Goal: Book appointment/travel/reservation

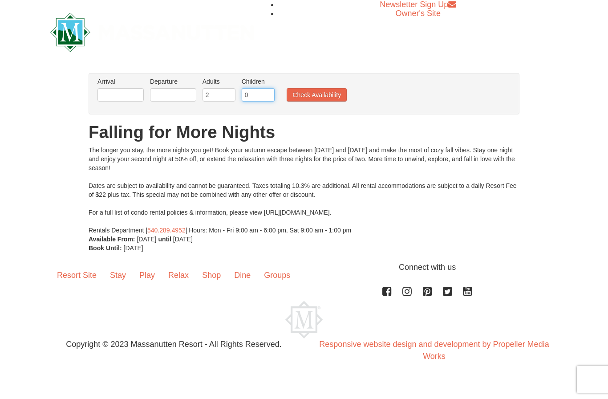
click at [257, 95] on input "0" at bounding box center [258, 94] width 33 height 13
type input "2"
click at [118, 95] on input "text" at bounding box center [121, 94] width 46 height 13
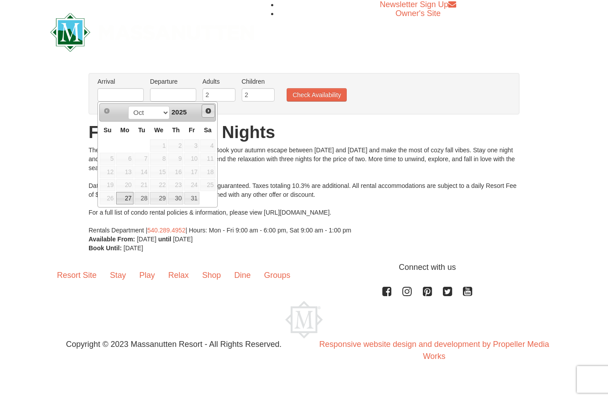
click at [206, 112] on span "Next" at bounding box center [208, 110] width 7 height 7
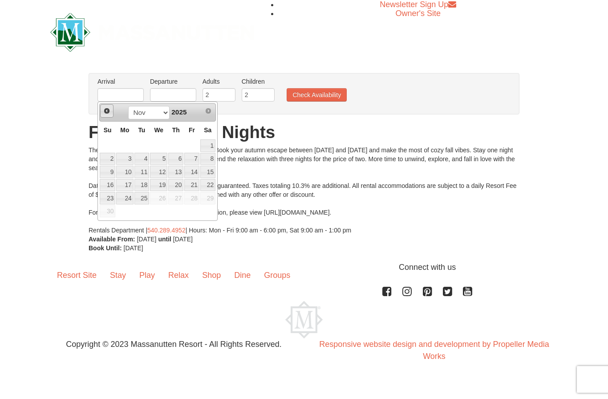
click at [106, 111] on span "Prev" at bounding box center [106, 110] width 7 height 7
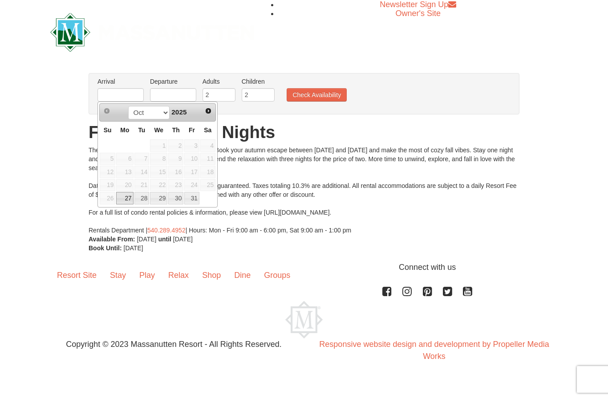
click at [126, 200] on link "27" at bounding box center [124, 198] width 17 height 12
type input "[DATE]"
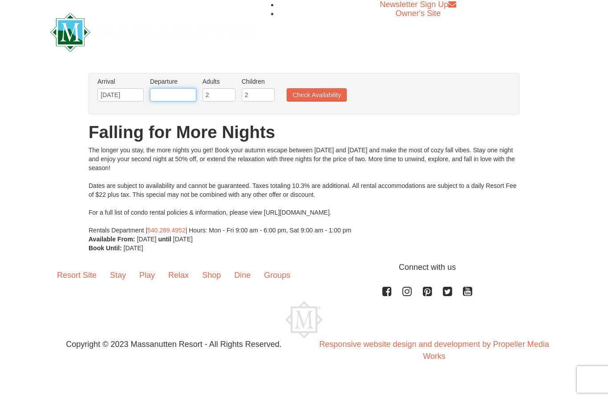
click at [186, 95] on input "text" at bounding box center [173, 94] width 46 height 13
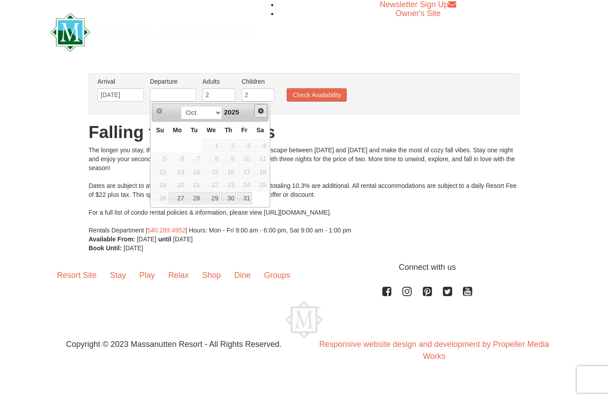
click at [261, 108] on span "Next" at bounding box center [260, 110] width 7 height 7
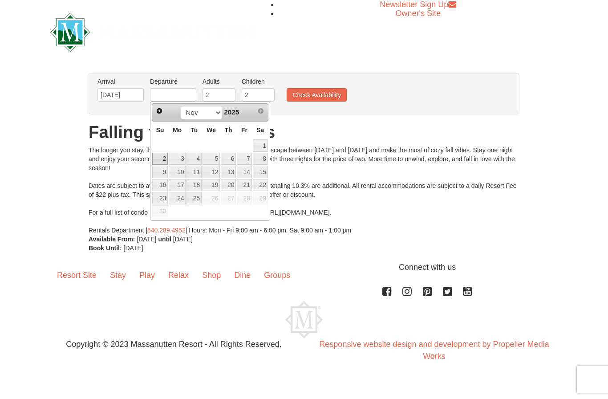
click at [160, 160] on link "2" at bounding box center [160, 159] width 16 height 12
type input "[DATE]"
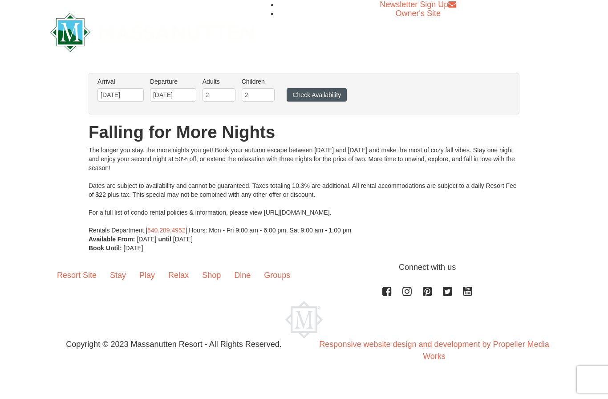
click at [323, 94] on button "Check Availability" at bounding box center [317, 94] width 60 height 13
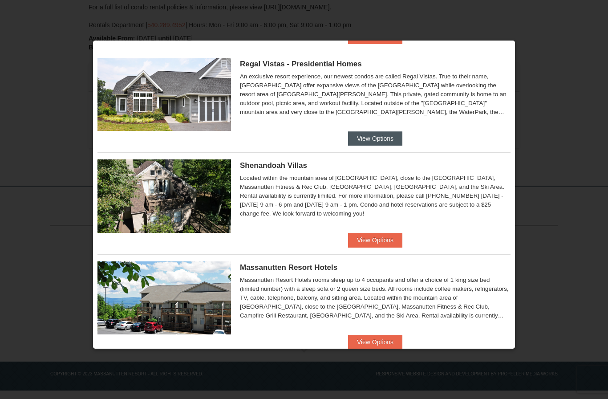
scroll to position [114, 0]
click at [389, 136] on button "View Options" at bounding box center [375, 138] width 54 height 14
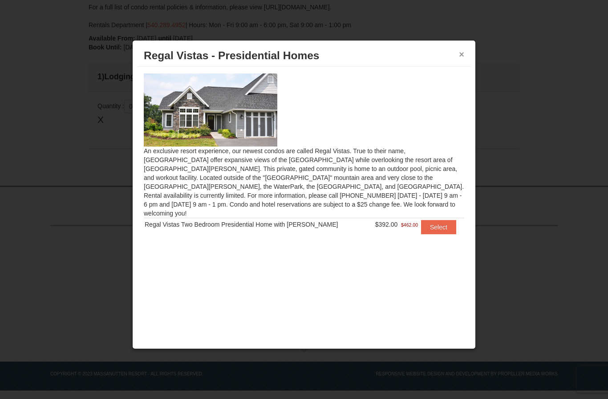
click at [463, 50] on button "×" at bounding box center [461, 54] width 5 height 9
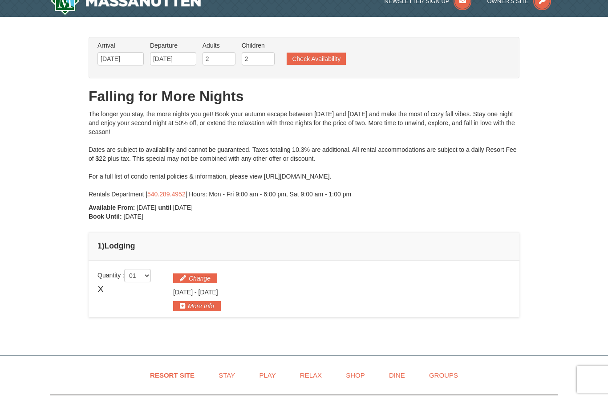
scroll to position [0, 0]
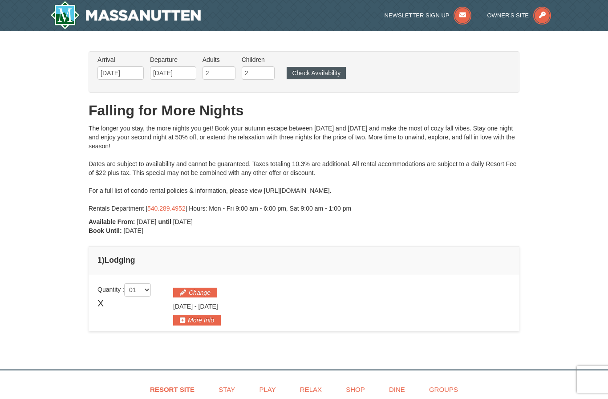
click at [321, 73] on button "Check Availability" at bounding box center [316, 73] width 59 height 12
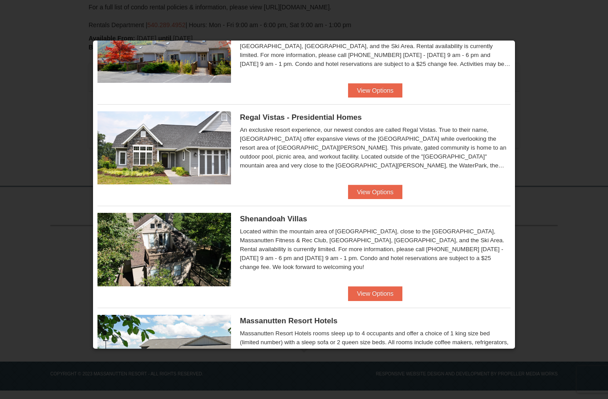
scroll to position [61, 0]
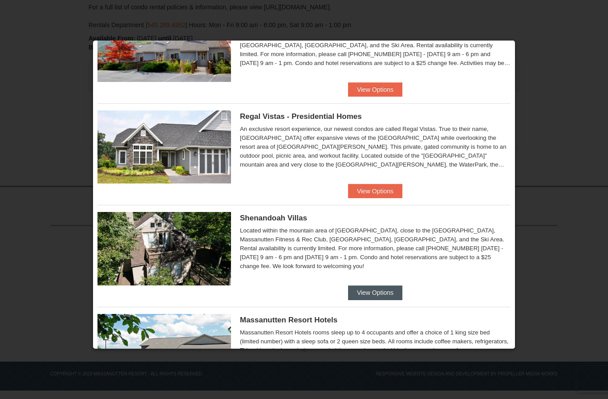
click at [377, 293] on button "View Options" at bounding box center [375, 292] width 54 height 14
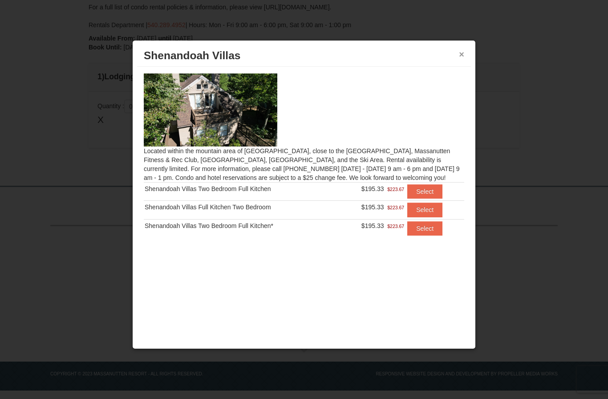
click at [459, 53] on button "×" at bounding box center [461, 54] width 5 height 9
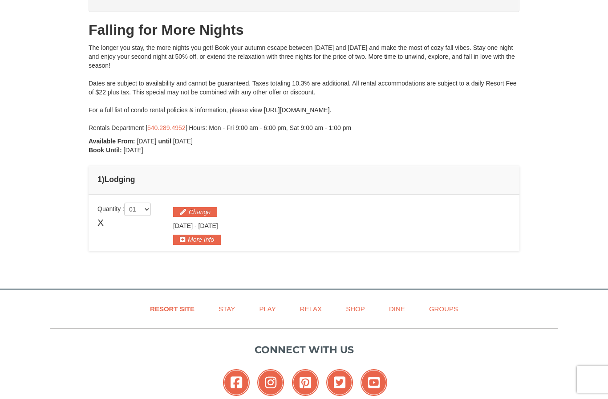
scroll to position [40, 0]
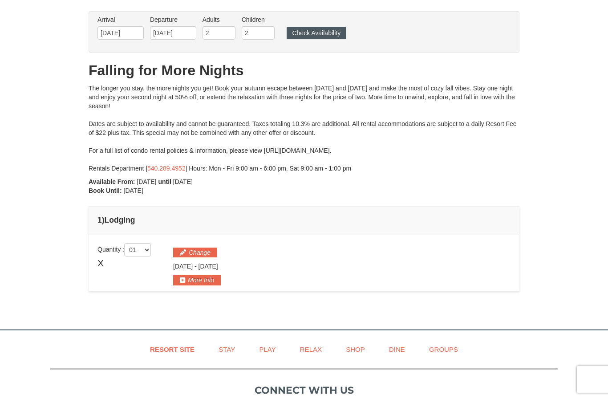
click at [331, 31] on button "Check Availability" at bounding box center [316, 33] width 59 height 12
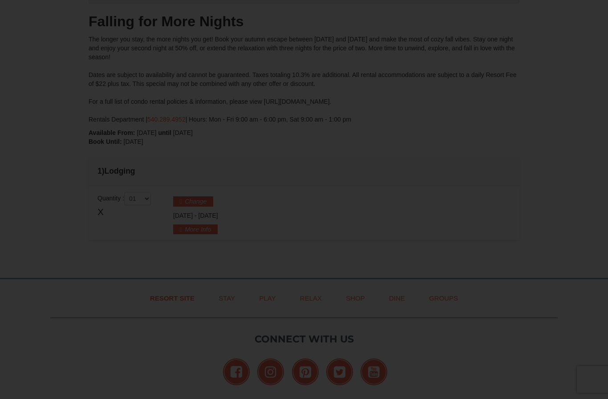
scroll to position [183, 0]
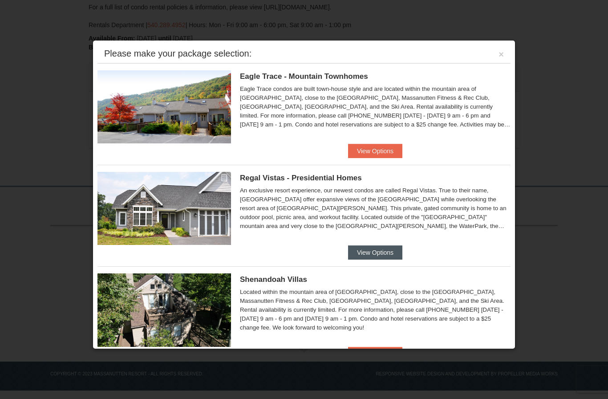
click at [380, 257] on button "View Options" at bounding box center [375, 252] width 54 height 14
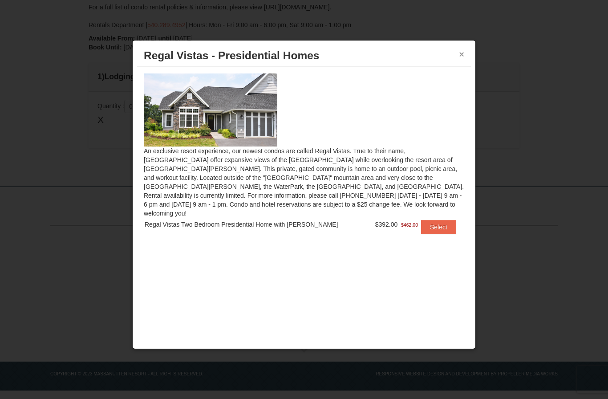
click at [462, 51] on button "×" at bounding box center [461, 54] width 5 height 9
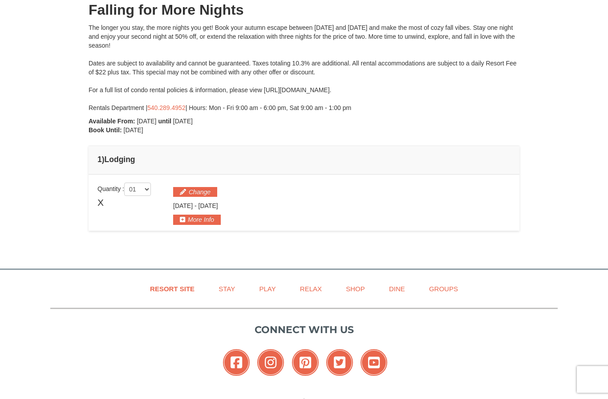
scroll to position [0, 0]
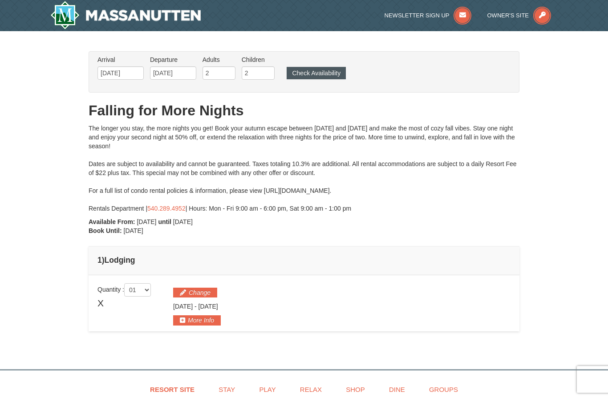
click at [329, 73] on button "Check Availability" at bounding box center [316, 73] width 59 height 12
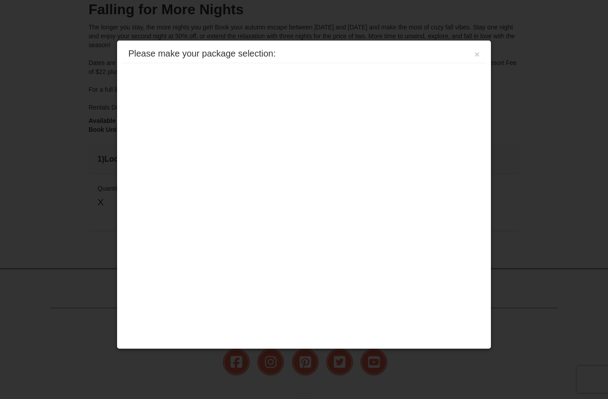
scroll to position [183, 0]
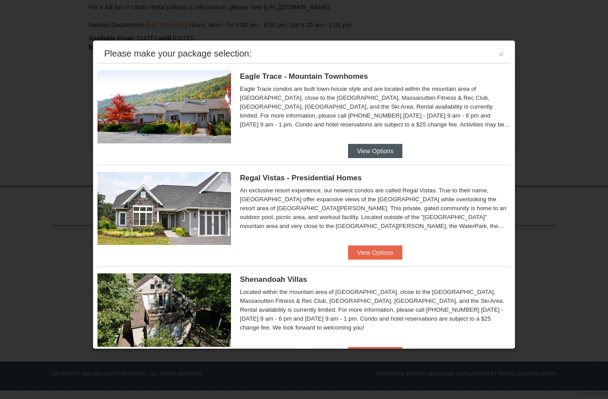
click at [377, 146] on button "View Options" at bounding box center [375, 151] width 54 height 14
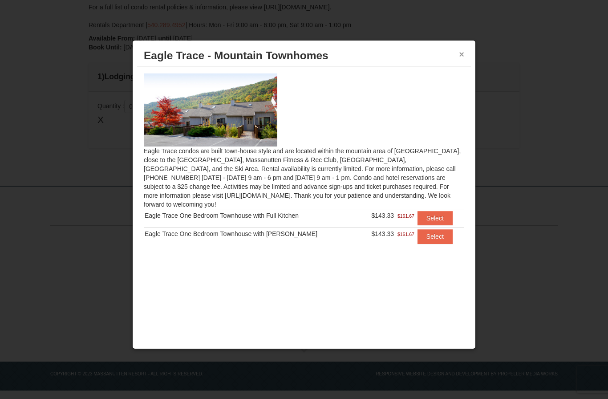
click at [462, 55] on button "×" at bounding box center [461, 54] width 5 height 9
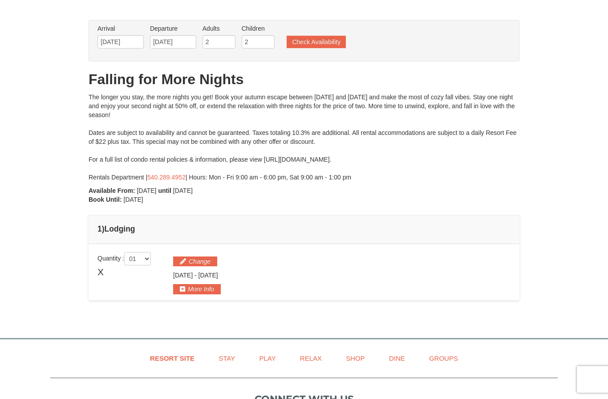
scroll to position [27, 0]
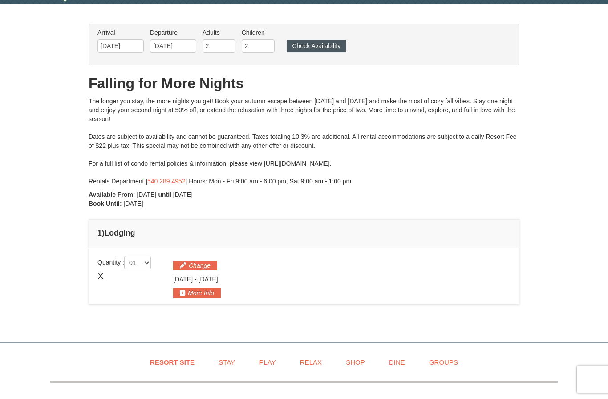
click at [329, 50] on button "Check Availability" at bounding box center [316, 46] width 59 height 12
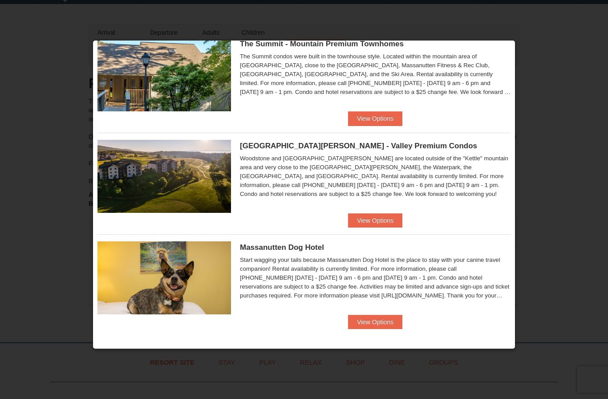
scroll to position [439, 0]
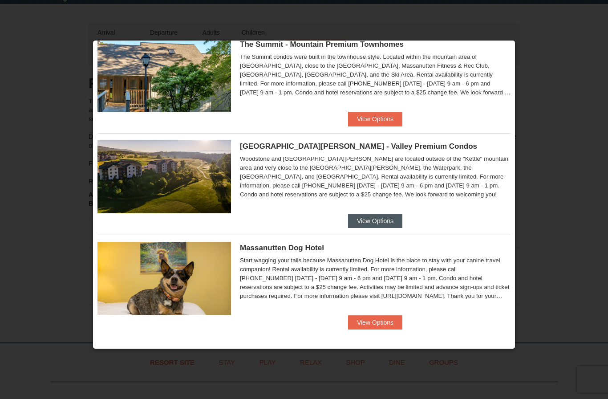
click at [375, 214] on button "View Options" at bounding box center [375, 221] width 54 height 14
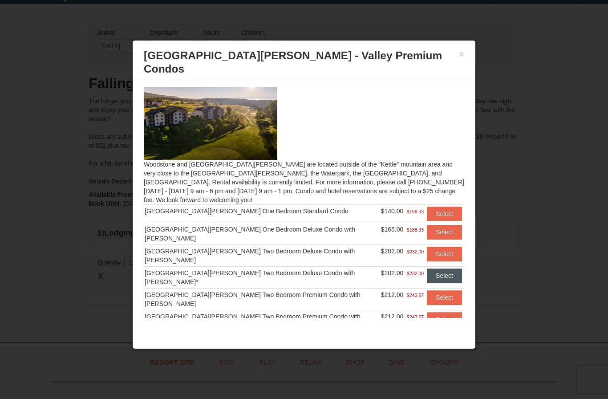
click at [443, 268] on button "Select" at bounding box center [444, 275] width 35 height 14
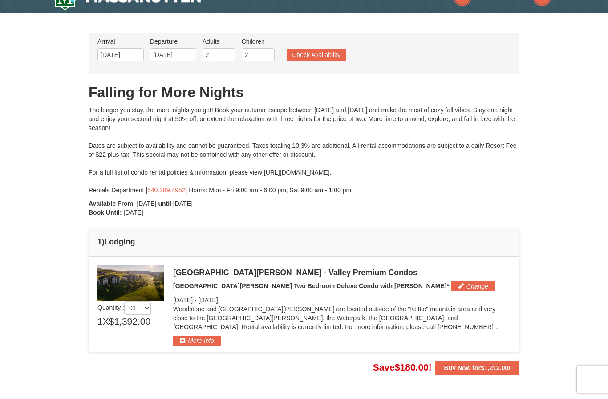
scroll to position [19, 0]
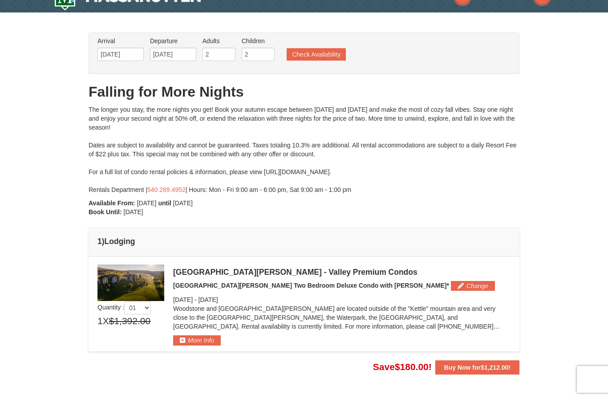
click at [132, 287] on img at bounding box center [131, 282] width 67 height 37
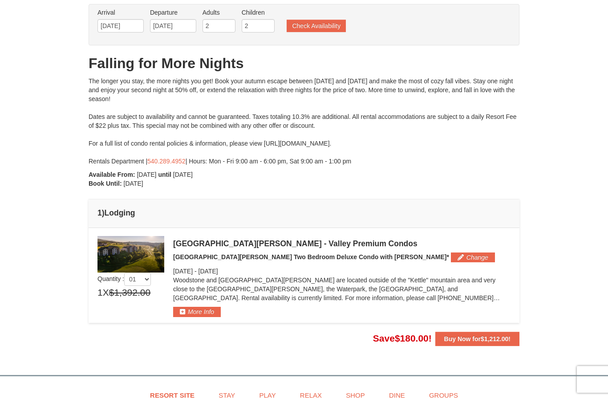
scroll to position [0, 0]
